Goal: Task Accomplishment & Management: Complete application form

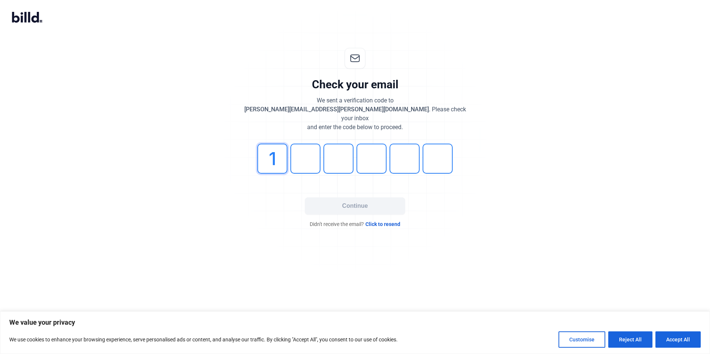
type input "1"
type input "7"
type input "2"
type input "3"
type input "6"
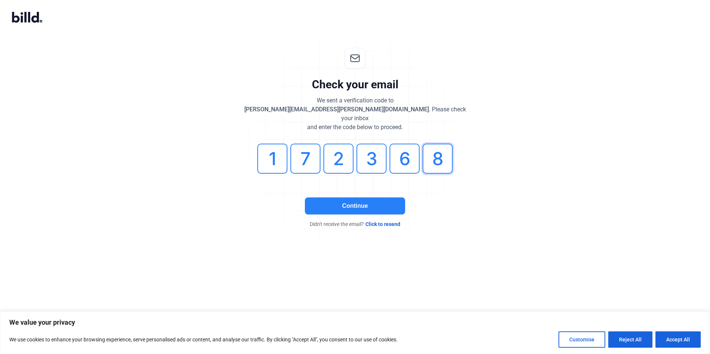
type input "8"
click at [371, 198] on button "Continue" at bounding box center [355, 206] width 100 height 17
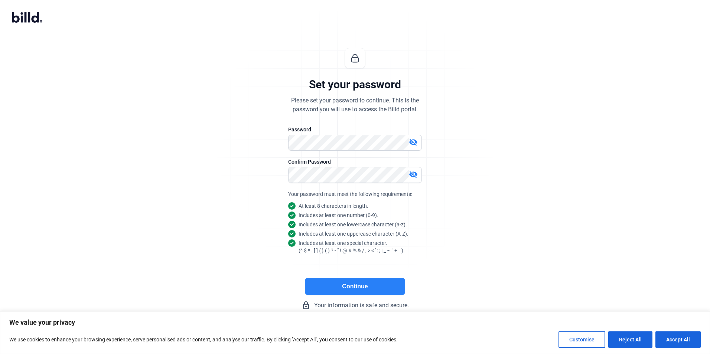
click at [336, 286] on button "Continue" at bounding box center [355, 286] width 100 height 17
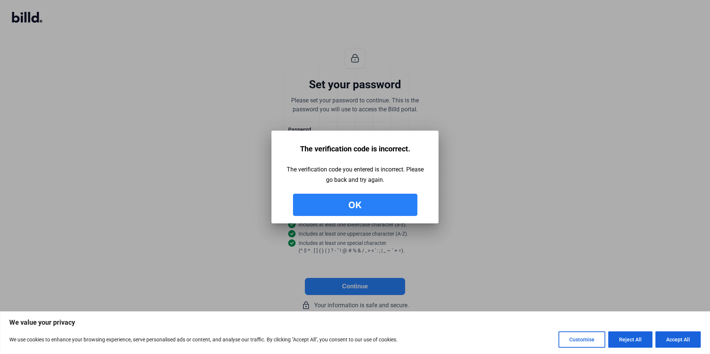
click at [357, 205] on button "Ok" at bounding box center [355, 205] width 124 height 22
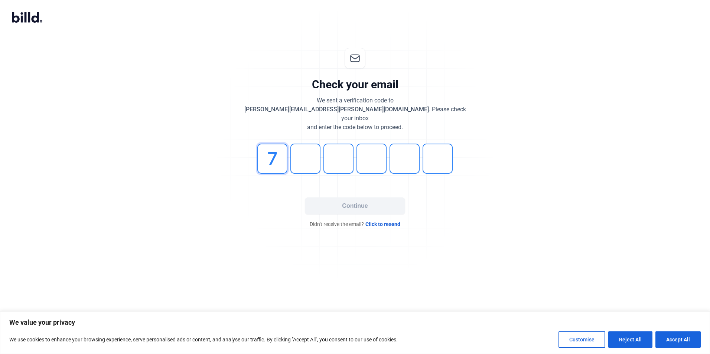
type input "7"
type input "6"
type input "8"
type input "9"
type input "8"
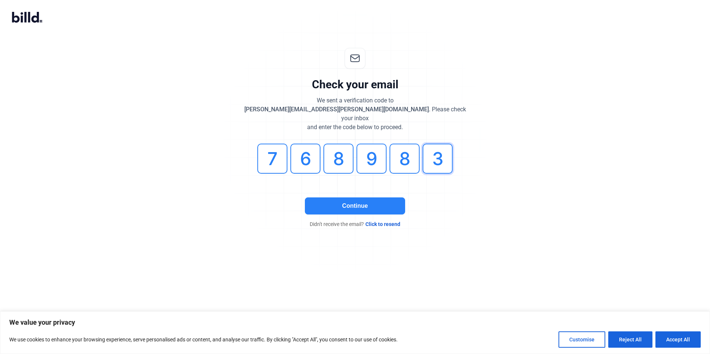
type input "3"
click at [376, 203] on button "Continue" at bounding box center [355, 206] width 100 height 17
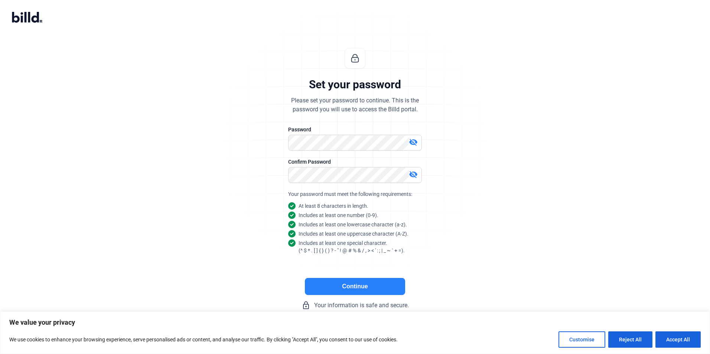
click at [336, 290] on button "Continue" at bounding box center [355, 286] width 100 height 17
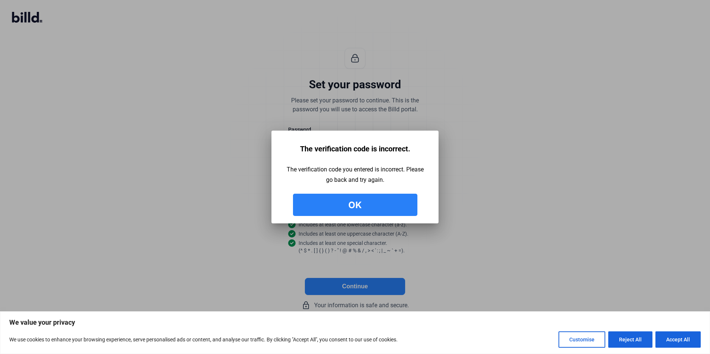
click at [343, 202] on button "Ok" at bounding box center [355, 205] width 124 height 22
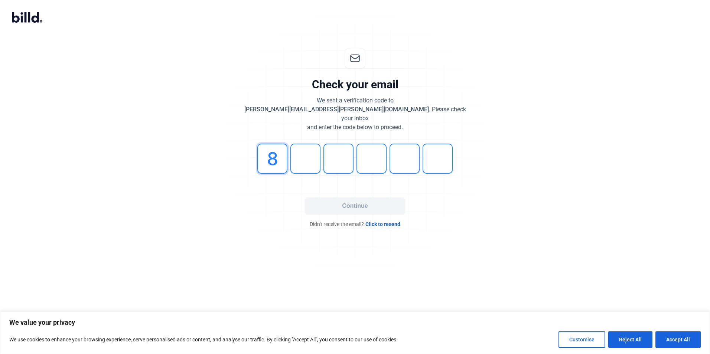
type input "8"
type input "1"
type input "5"
type input "4"
type input "5"
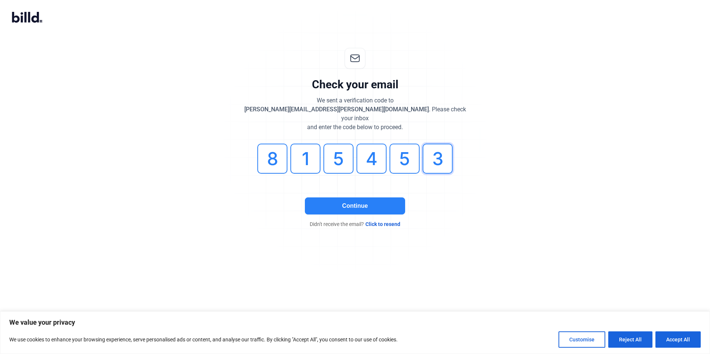
type input "3"
click at [339, 201] on button "Continue" at bounding box center [355, 206] width 100 height 17
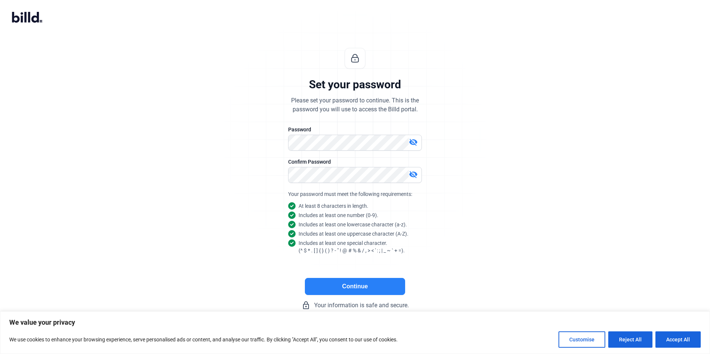
click at [333, 295] on button "Continue" at bounding box center [355, 286] width 100 height 17
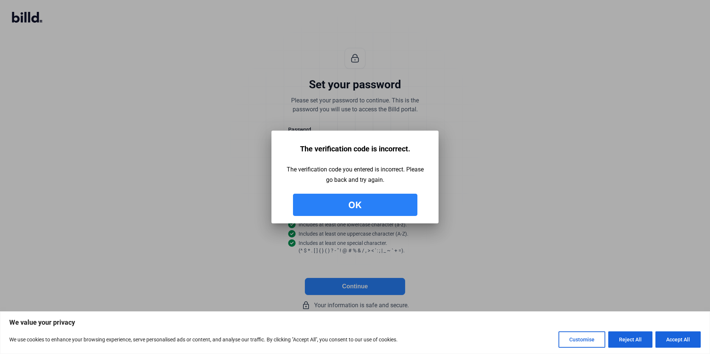
drag, startPoint x: 372, startPoint y: 203, endPoint x: 397, endPoint y: 205, distance: 25.0
click at [372, 203] on button "Ok" at bounding box center [355, 205] width 124 height 22
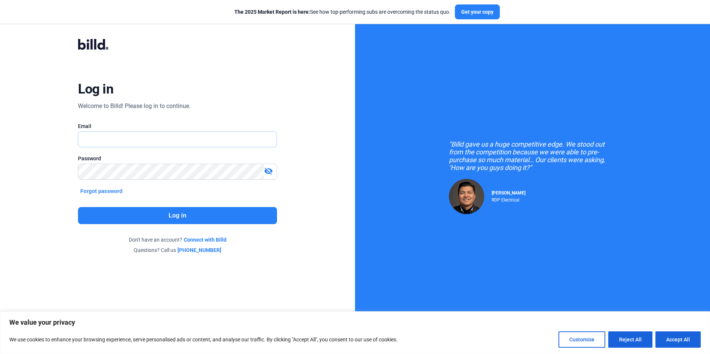
click at [212, 143] on input "text" at bounding box center [177, 139] width 198 height 15
type input "[PERSON_NAME][EMAIL_ADDRESS][PERSON_NAME][DOMAIN_NAME]"
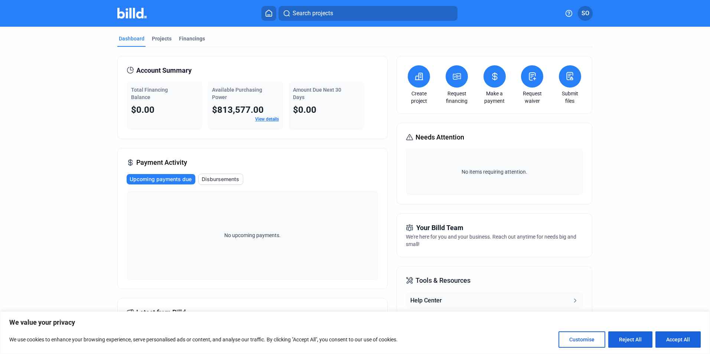
click at [414, 99] on link "Create project" at bounding box center [419, 97] width 26 height 15
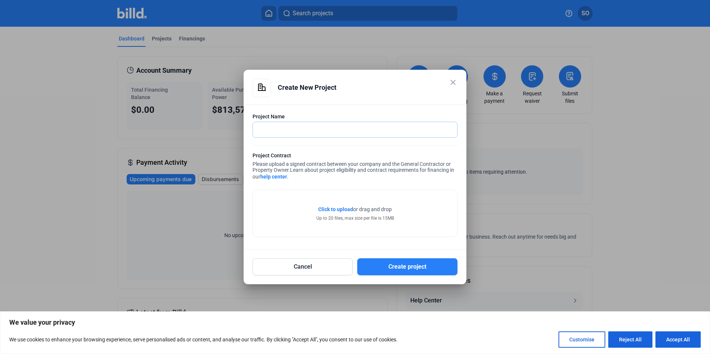
click at [345, 129] on input "text" at bounding box center [351, 129] width 196 height 15
click at [339, 207] on span "Click to upload" at bounding box center [335, 209] width 35 height 6
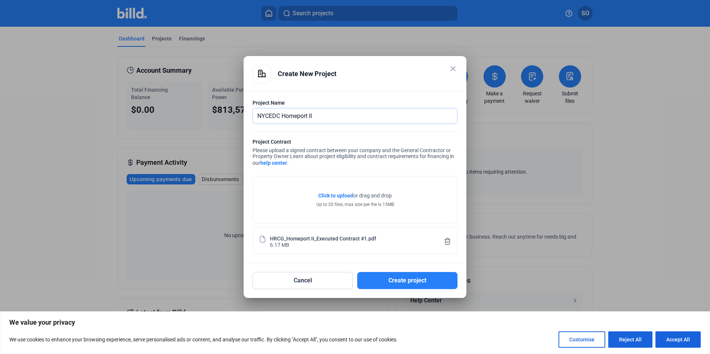
click at [282, 115] on input "NYCEDC Homeport II" at bounding box center [351, 115] width 196 height 15
click at [351, 114] on input "NYCEDC Ferry Homeport II" at bounding box center [355, 115] width 204 height 15
type input "NYCEDC Ferry Homeport II - Contract 1"
click at [386, 281] on button "Create project" at bounding box center [407, 280] width 100 height 17
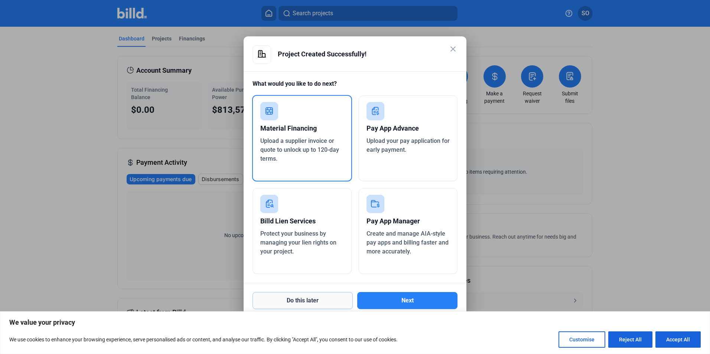
click at [298, 300] on button "Do this later" at bounding box center [302, 300] width 100 height 17
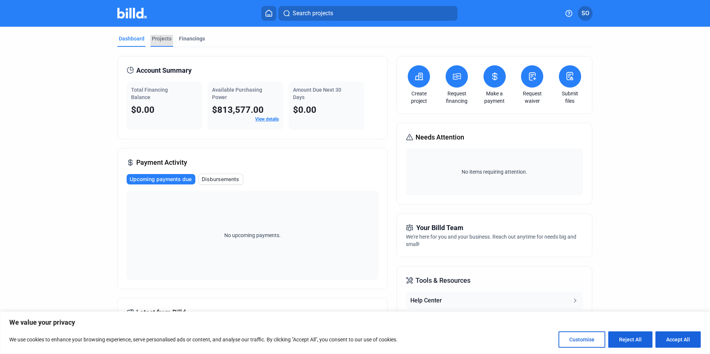
click at [161, 39] on div "Projects" at bounding box center [162, 38] width 20 height 7
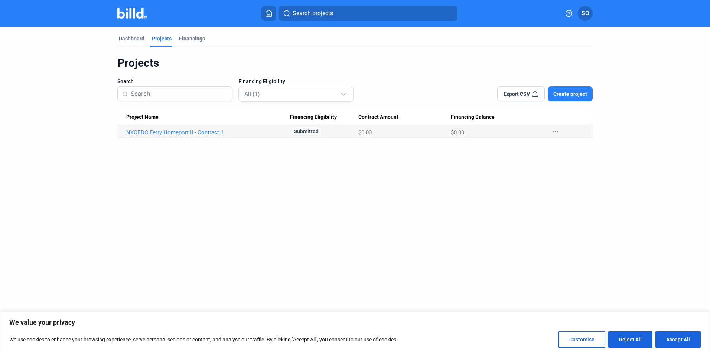
click at [172, 132] on link "NYCEDC Ferry Homeport II - Contract 1" at bounding box center [208, 132] width 164 height 7
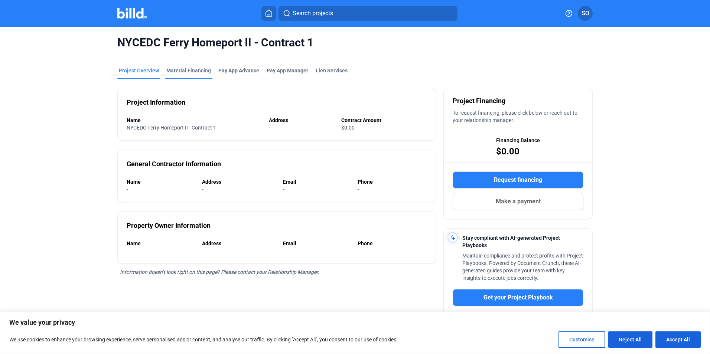
click at [172, 71] on div "Material Financing" at bounding box center [188, 70] width 45 height 7
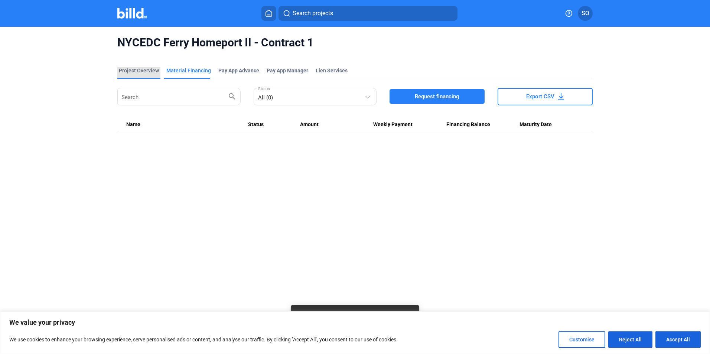
click at [145, 70] on div "Project Overview" at bounding box center [139, 70] width 40 height 7
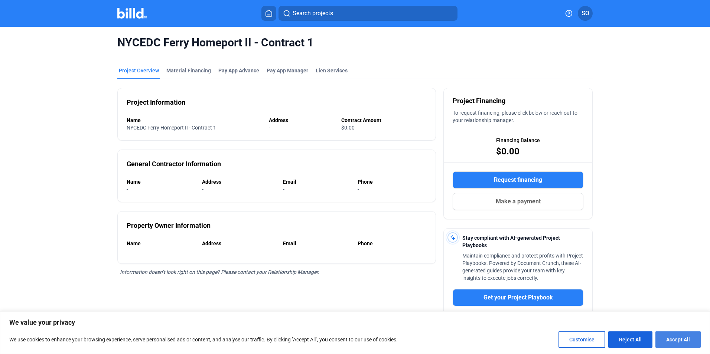
click at [663, 344] on button "Accept All" at bounding box center [677, 340] width 45 height 16
checkbox input "true"
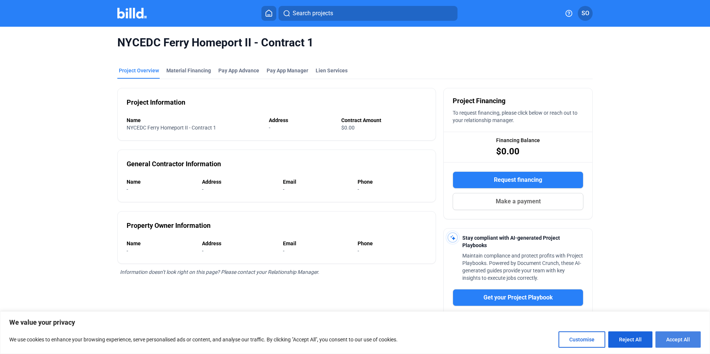
checkbox input "true"
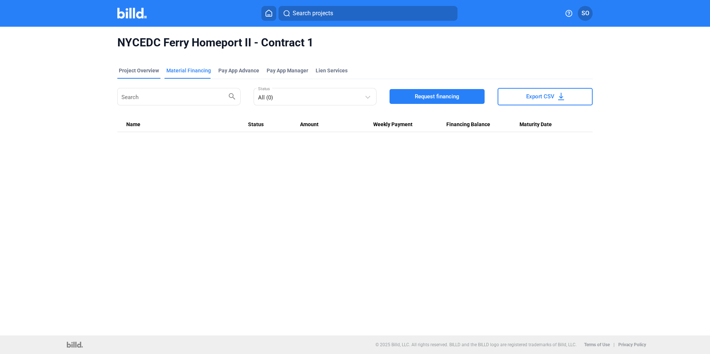
click at [136, 74] on div "Project Overview" at bounding box center [139, 70] width 40 height 7
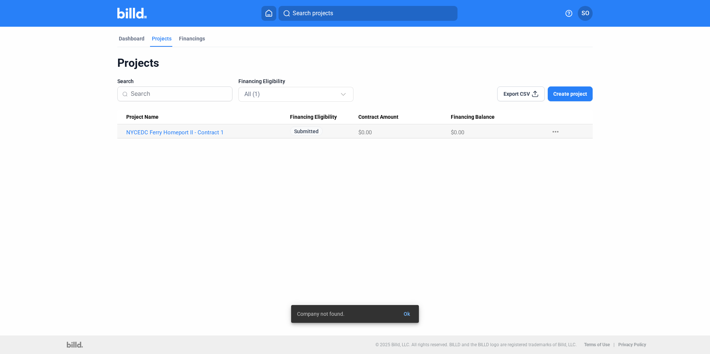
click at [566, 97] on span "Create project" at bounding box center [570, 93] width 34 height 7
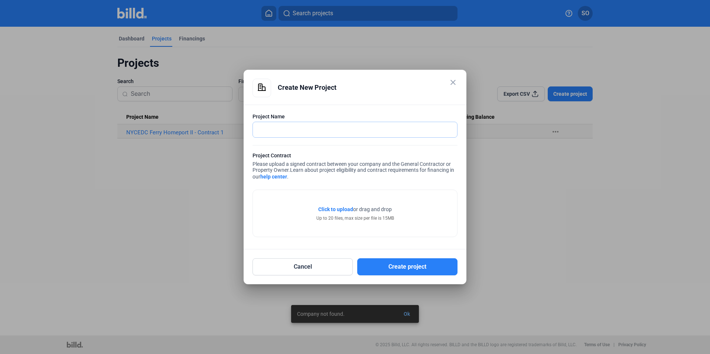
click at [303, 128] on input "text" at bounding box center [355, 129] width 204 height 15
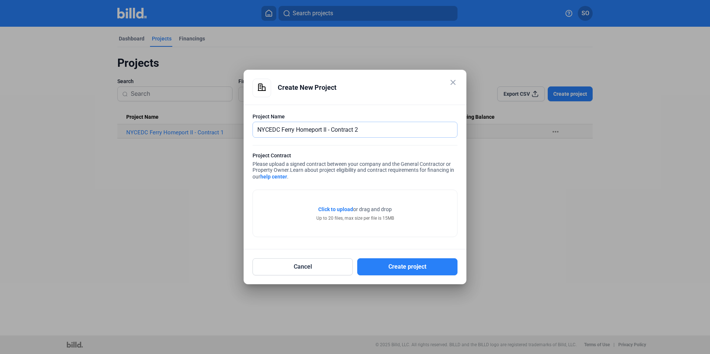
type input "NYCEDC Ferry Homeport II - Contract 2"
click at [338, 211] on span "Click to upload" at bounding box center [335, 209] width 35 height 6
click at [294, 270] on button "Cancel" at bounding box center [302, 266] width 100 height 17
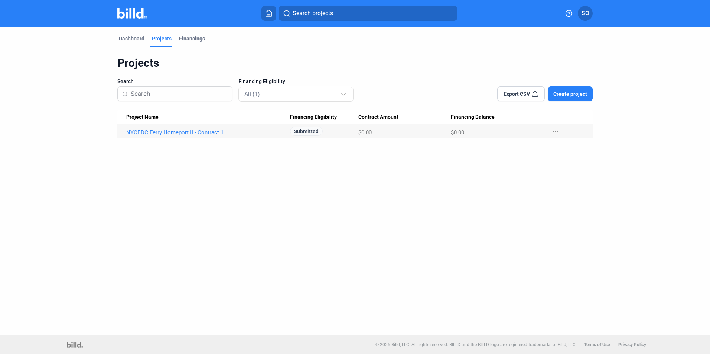
click at [576, 97] on span "Create project" at bounding box center [570, 93] width 34 height 7
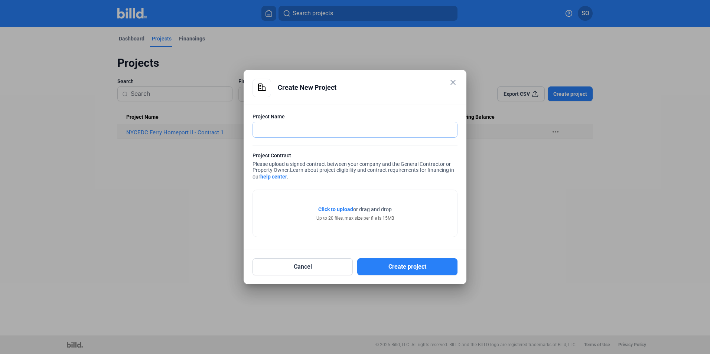
click at [294, 128] on input "text" at bounding box center [355, 129] width 204 height 15
type input "NYCEDC Ferry Homeport II - Contract 2"
click at [343, 211] on span "Click to upload" at bounding box center [335, 209] width 35 height 6
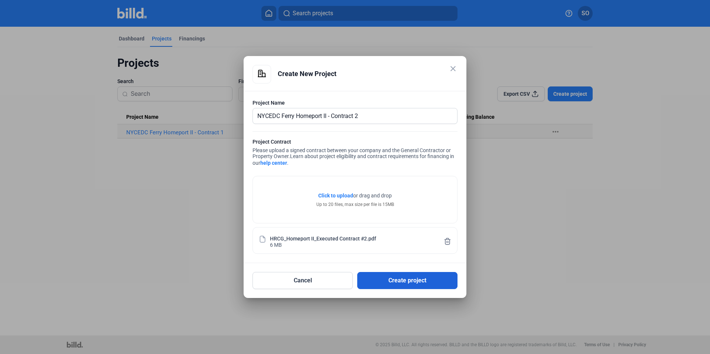
click at [404, 281] on button "Create project" at bounding box center [407, 280] width 100 height 17
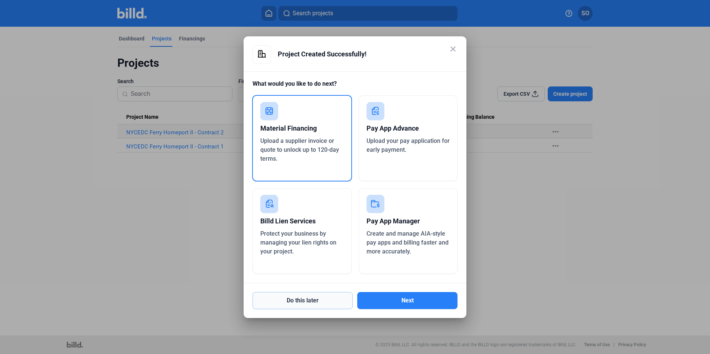
click at [319, 299] on button "Do this later" at bounding box center [302, 300] width 100 height 17
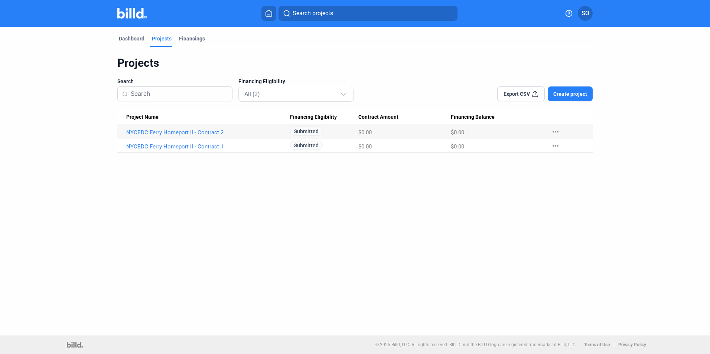
click at [567, 91] on span "Create project" at bounding box center [570, 93] width 34 height 7
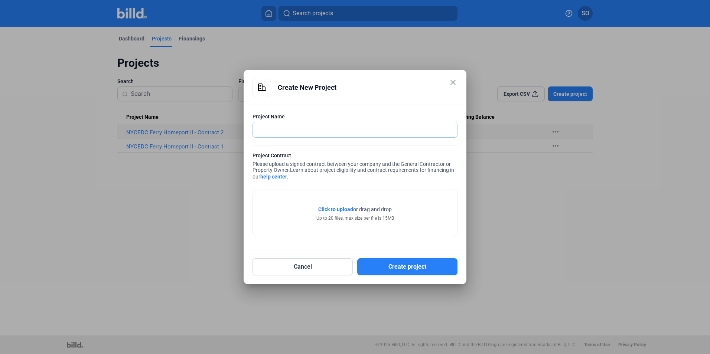
click at [287, 130] on input "text" at bounding box center [351, 129] width 196 height 15
type input "LMCR Battery Park"
click at [319, 209] on span "Click to upload" at bounding box center [335, 209] width 35 height 6
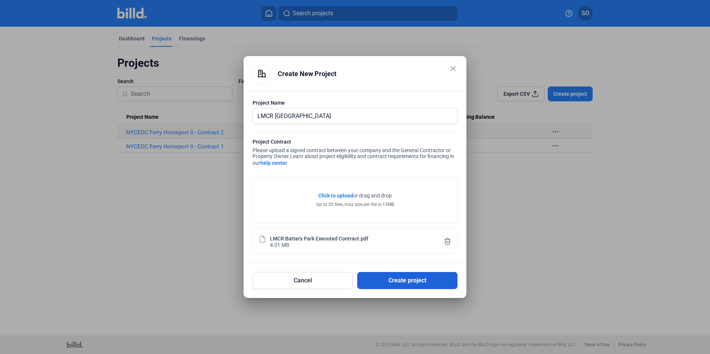
click at [407, 282] on button "Create project" at bounding box center [407, 280] width 100 height 17
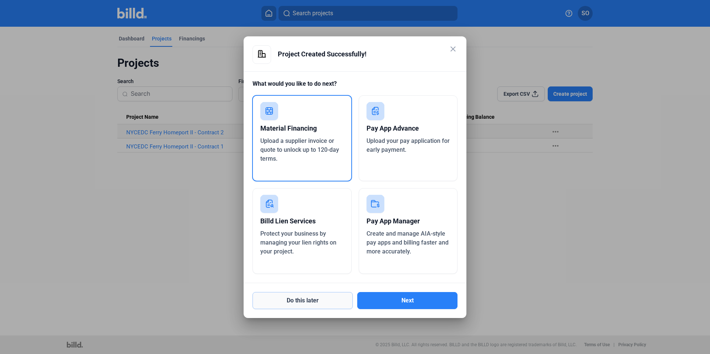
click at [291, 303] on button "Do this later" at bounding box center [302, 300] width 100 height 17
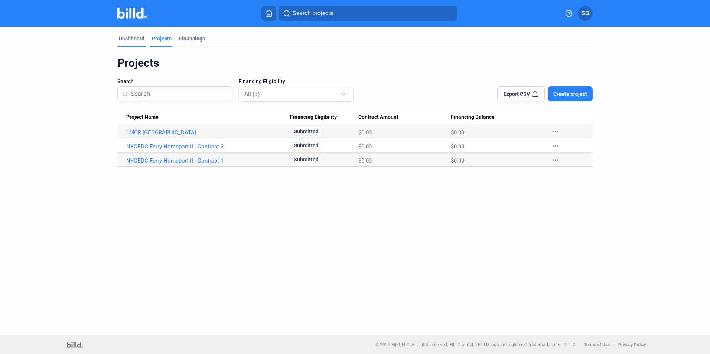
click at [134, 39] on div "Dashboard" at bounding box center [132, 38] width 26 height 7
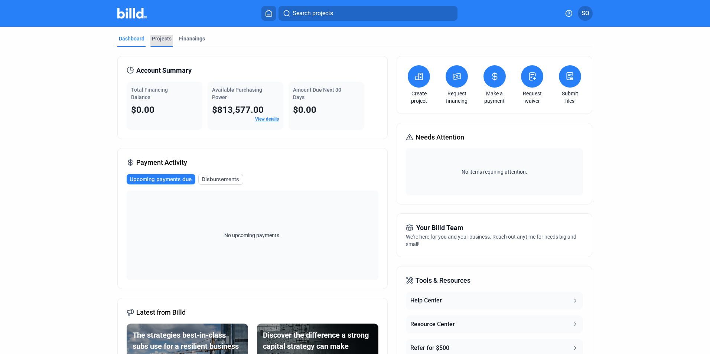
click at [160, 37] on div "Projects" at bounding box center [162, 38] width 20 height 7
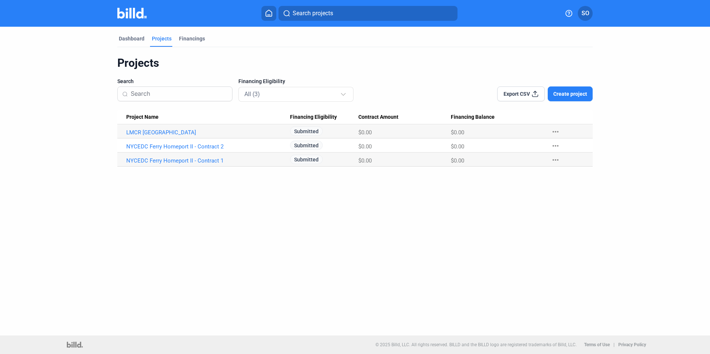
click at [133, 32] on mat-tab-group "Dashboard Projects Financings Projects Search Financing Eligibility All (3) Exp…" at bounding box center [354, 97] width 475 height 140
click at [131, 39] on div "Dashboard" at bounding box center [132, 38] width 26 height 7
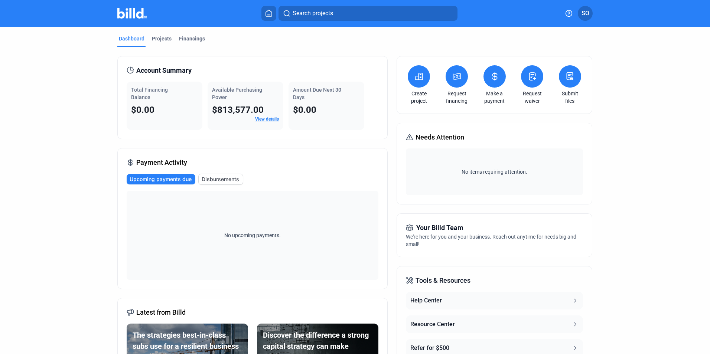
click at [189, 35] on mat-tab-group "Dashboard Projects Financings Account Summary Total Financing Balance $0.00 Ava…" at bounding box center [354, 222] width 475 height 390
click at [189, 40] on div "Financings" at bounding box center [192, 38] width 26 height 7
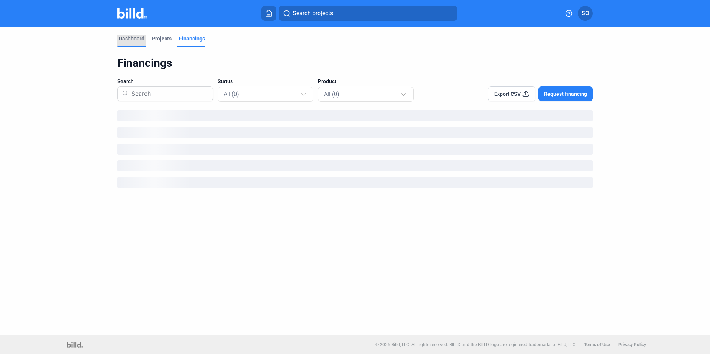
click at [134, 38] on div "Dashboard" at bounding box center [132, 38] width 26 height 7
